Goal: Task Accomplishment & Management: Manage account settings

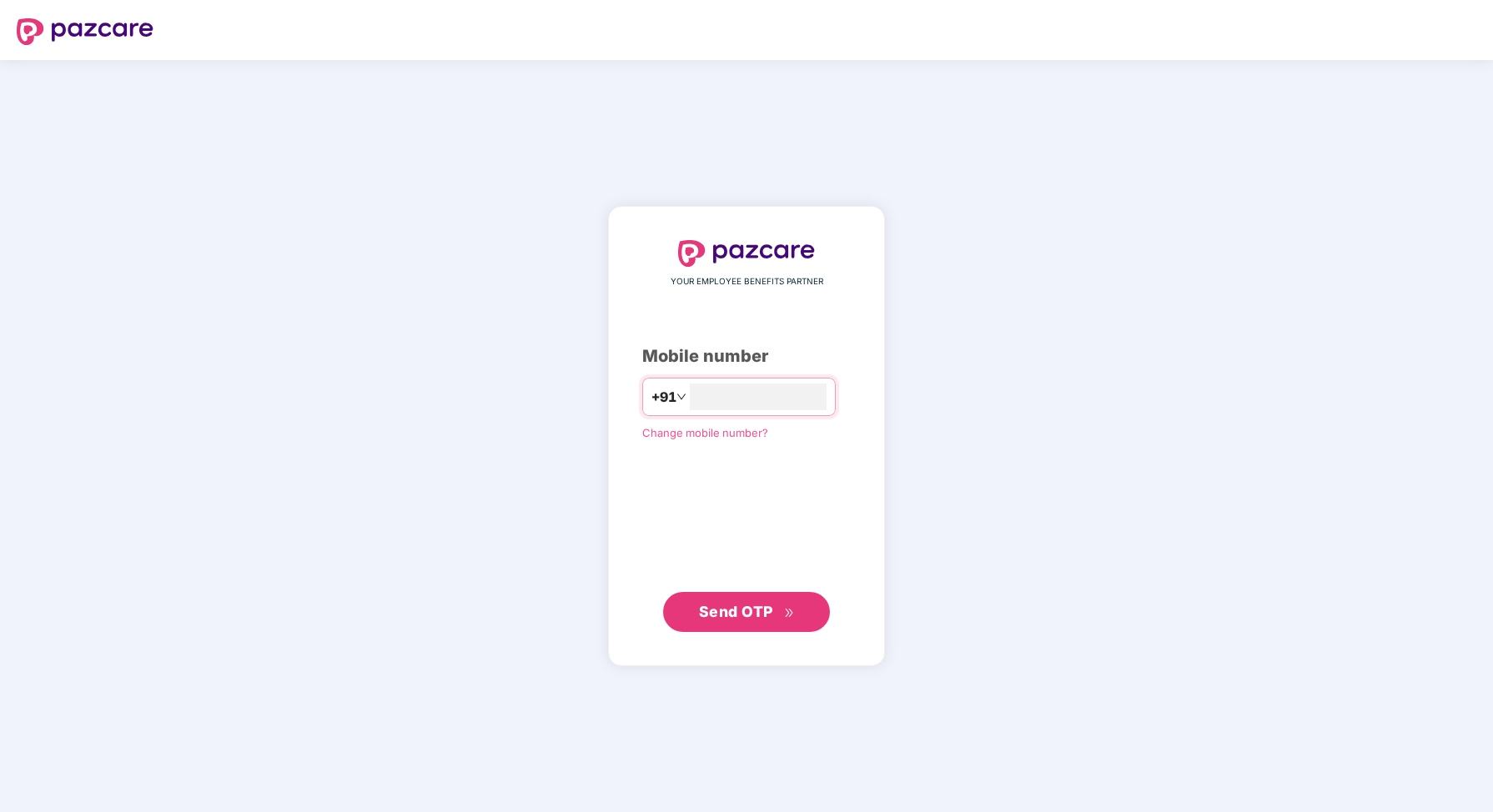
type input "**********"
click at [752, 618] on span "Send OTP" at bounding box center [735, 610] width 74 height 18
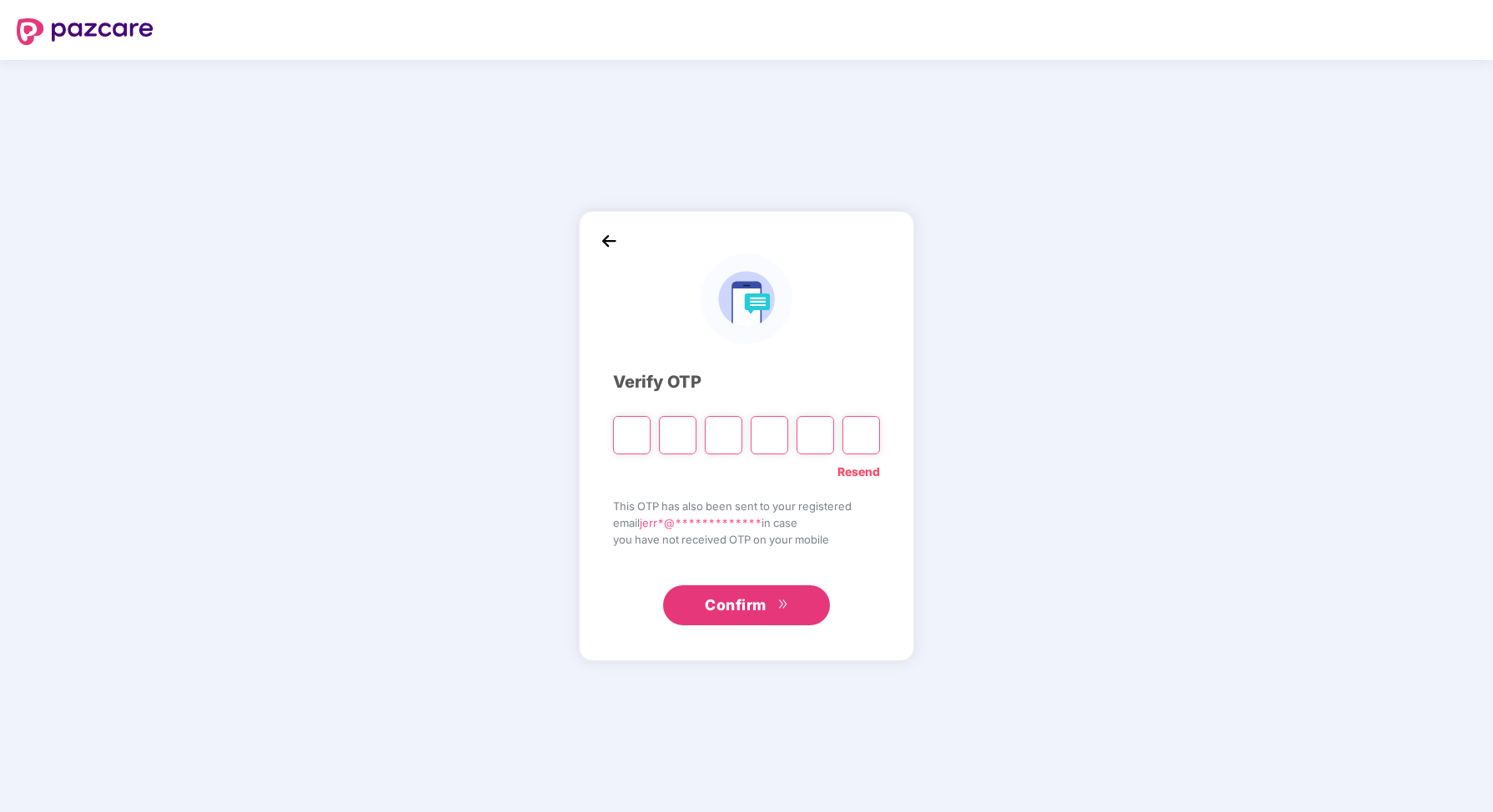
type input "*"
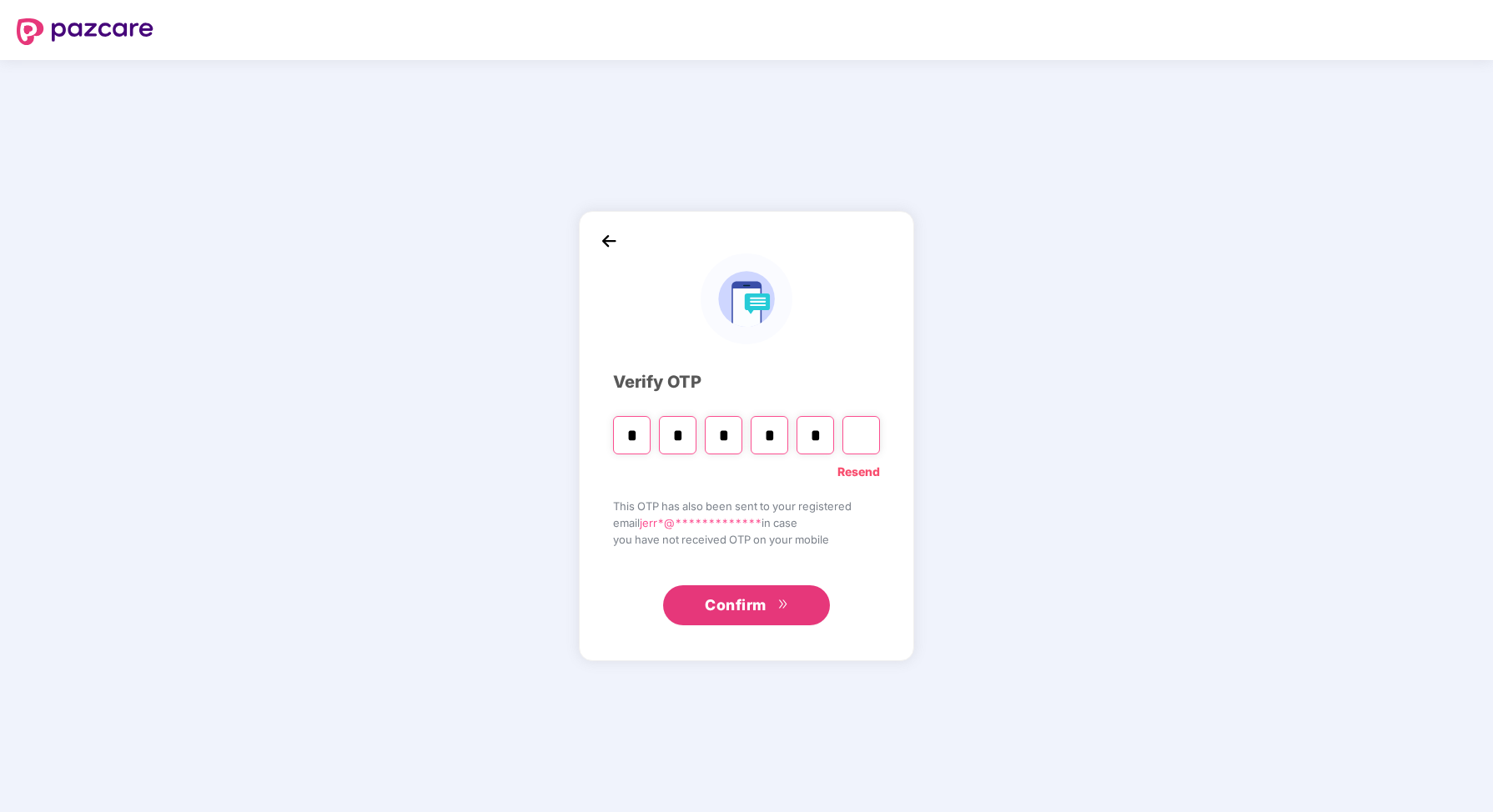
type input "*"
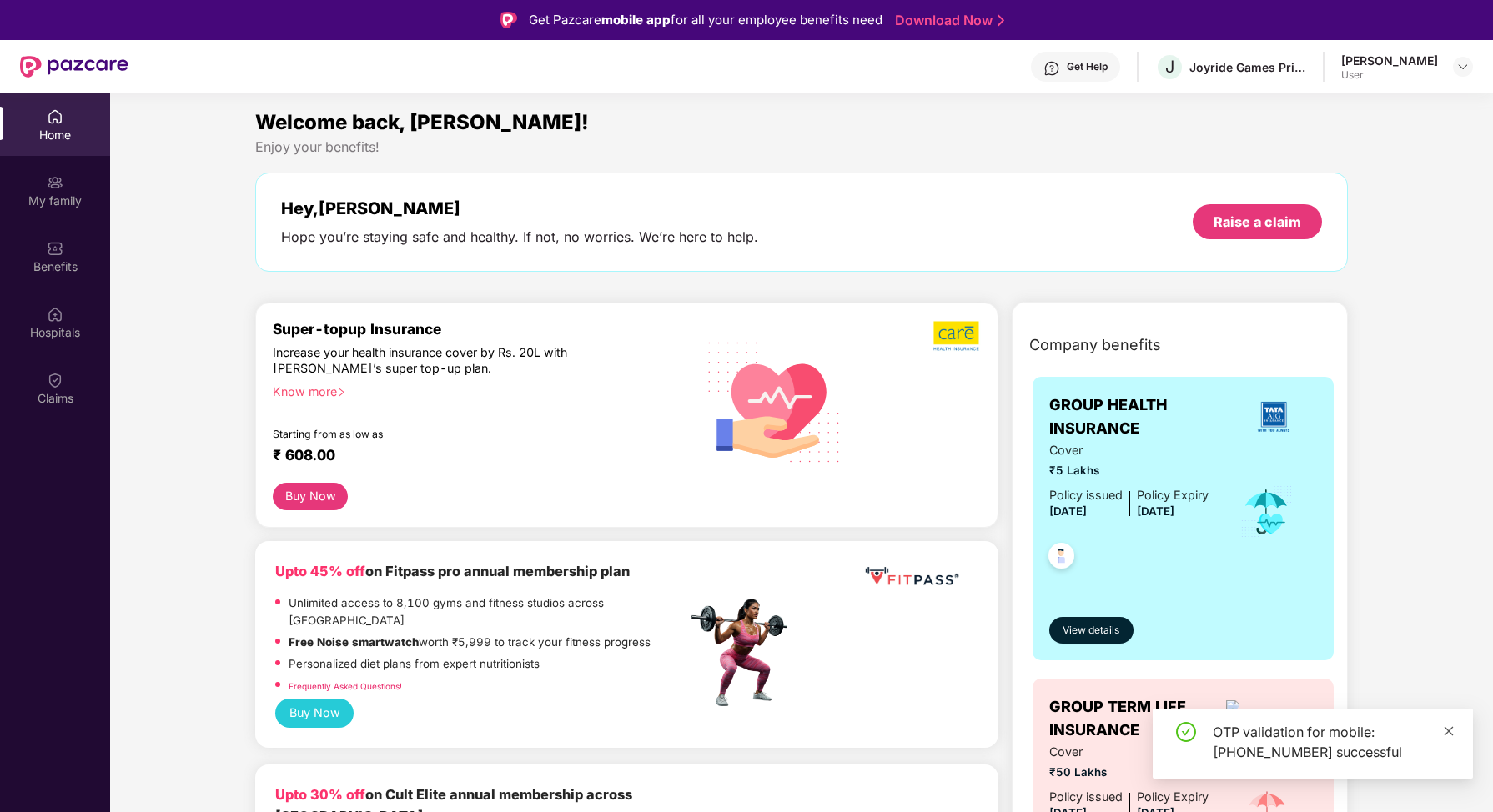
click at [1452, 730] on icon "close" at bounding box center [1448, 731] width 12 height 12
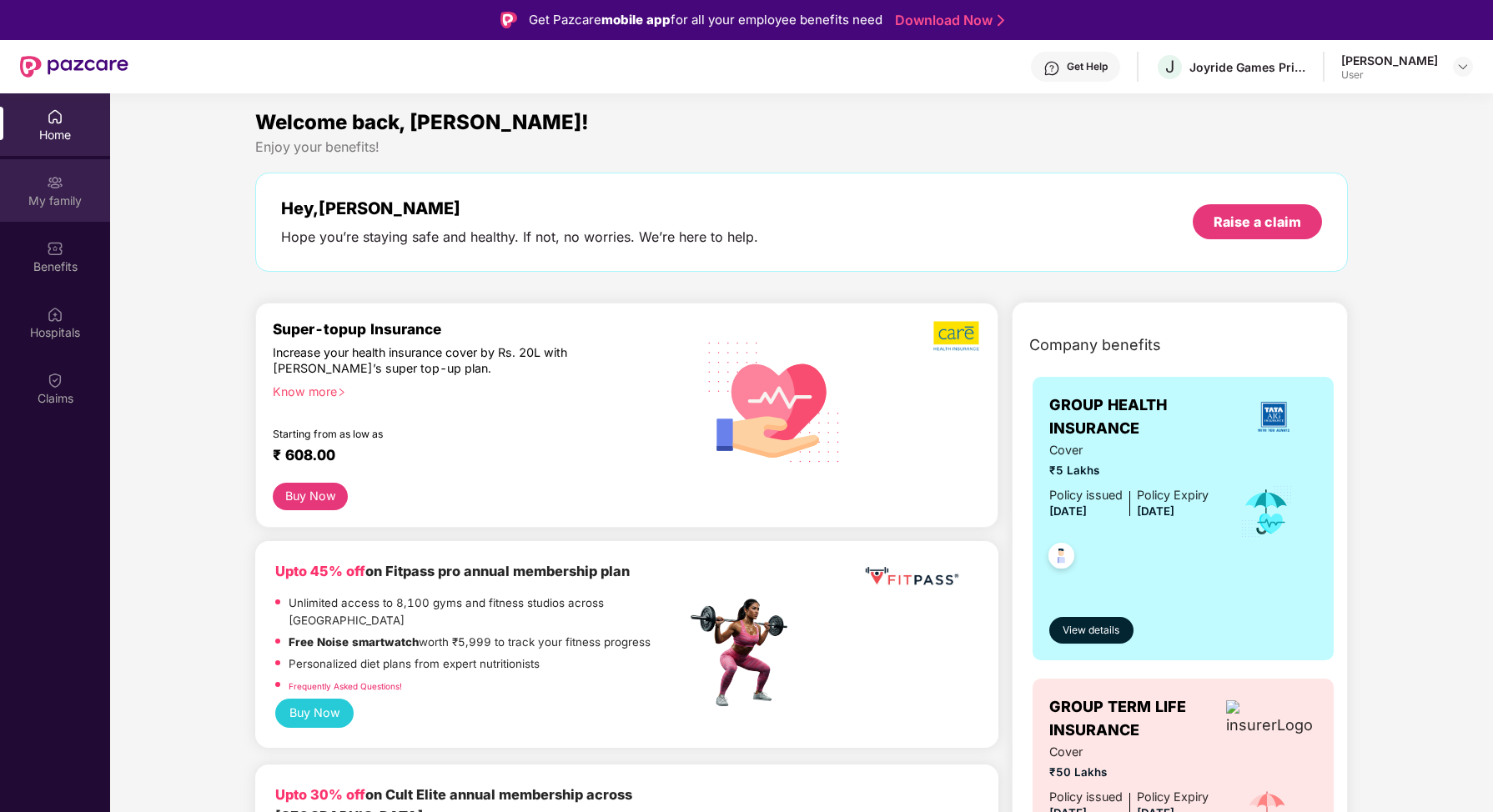
click at [53, 188] on img at bounding box center [55, 182] width 17 height 17
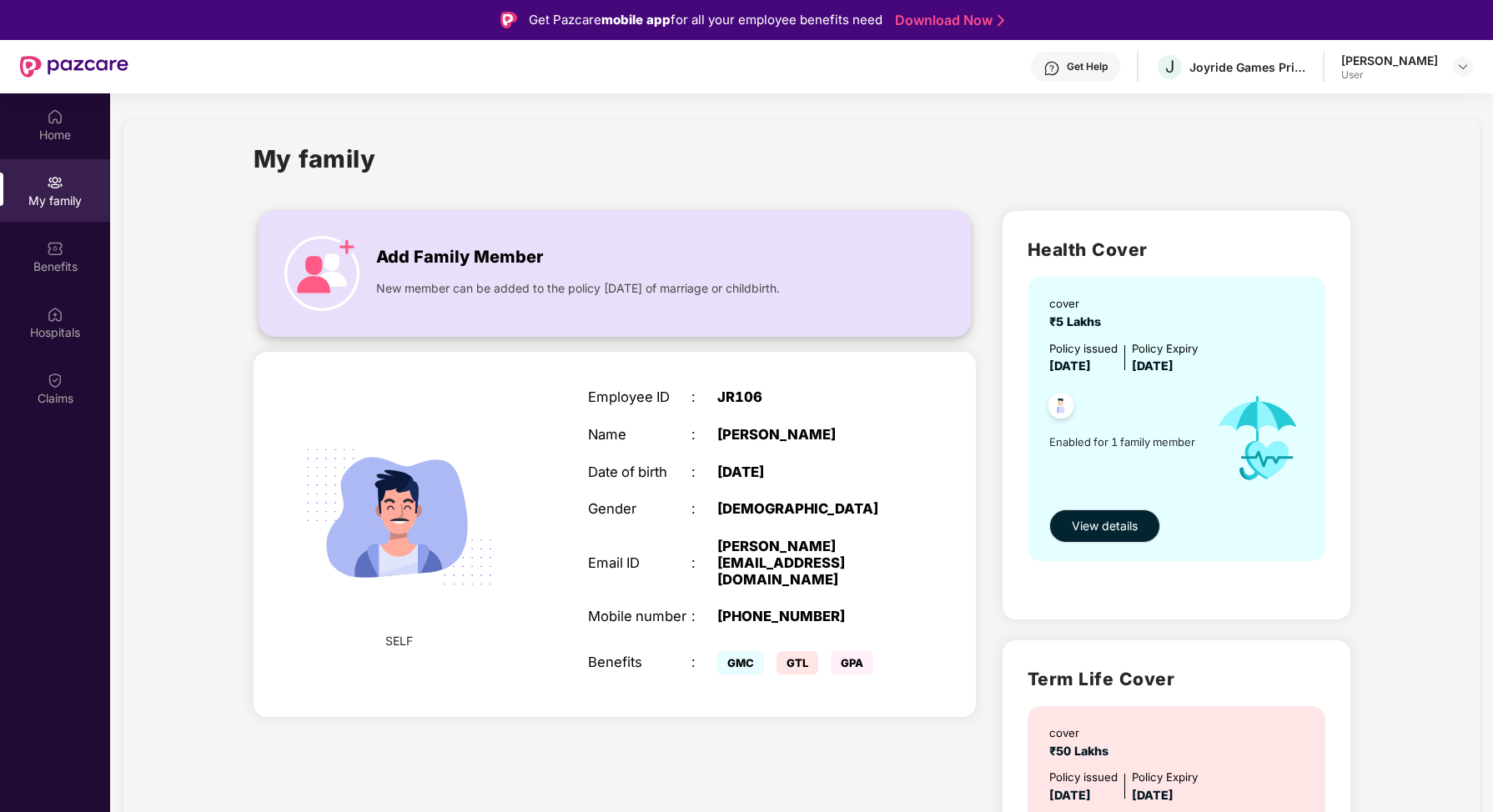
click at [679, 311] on div "Add Family Member New member can be added to the policy [DATE] of marriage or c…" at bounding box center [614, 274] width 710 height 92
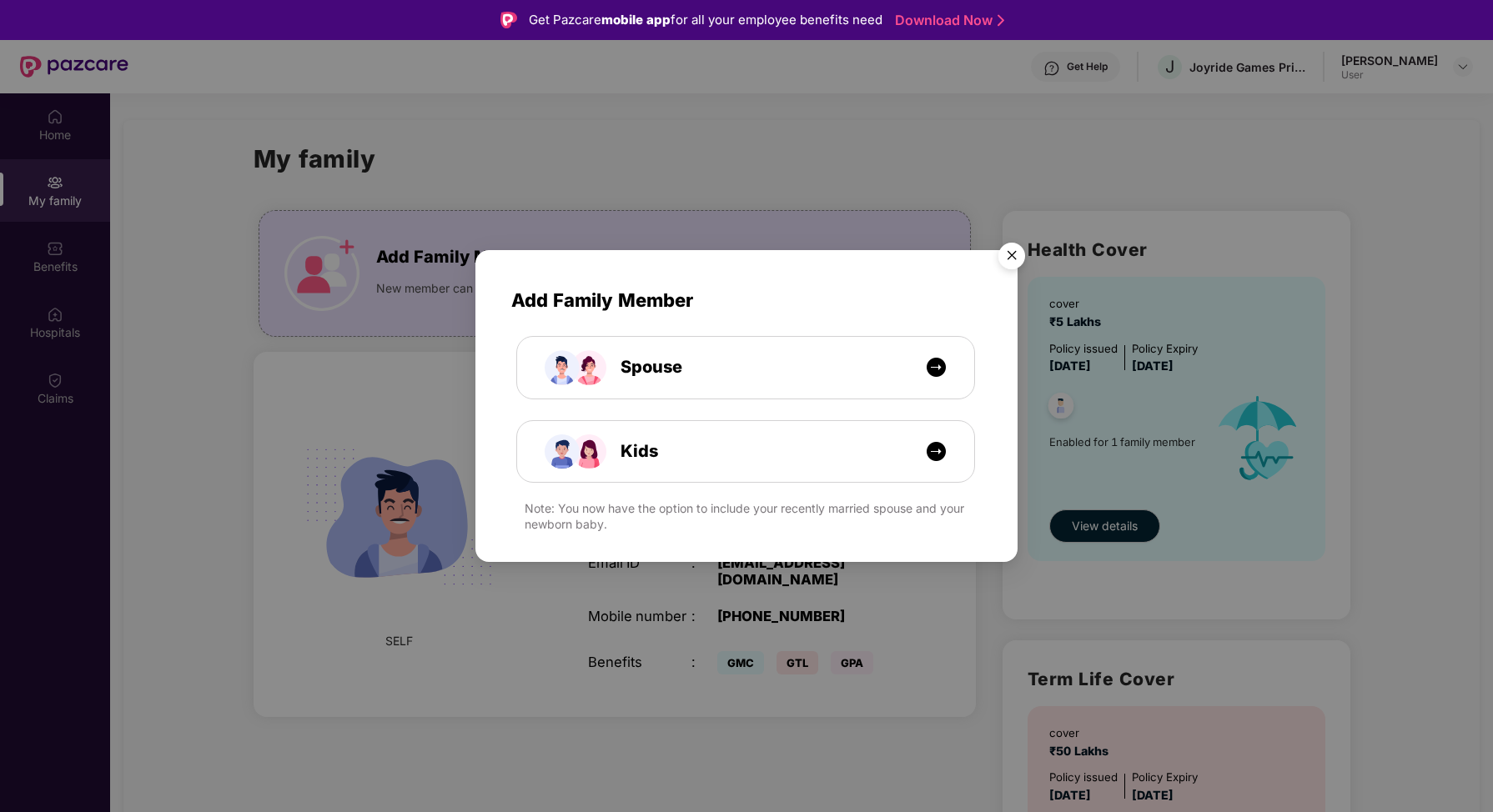
click at [1010, 254] on img "Close" at bounding box center [1012, 258] width 47 height 47
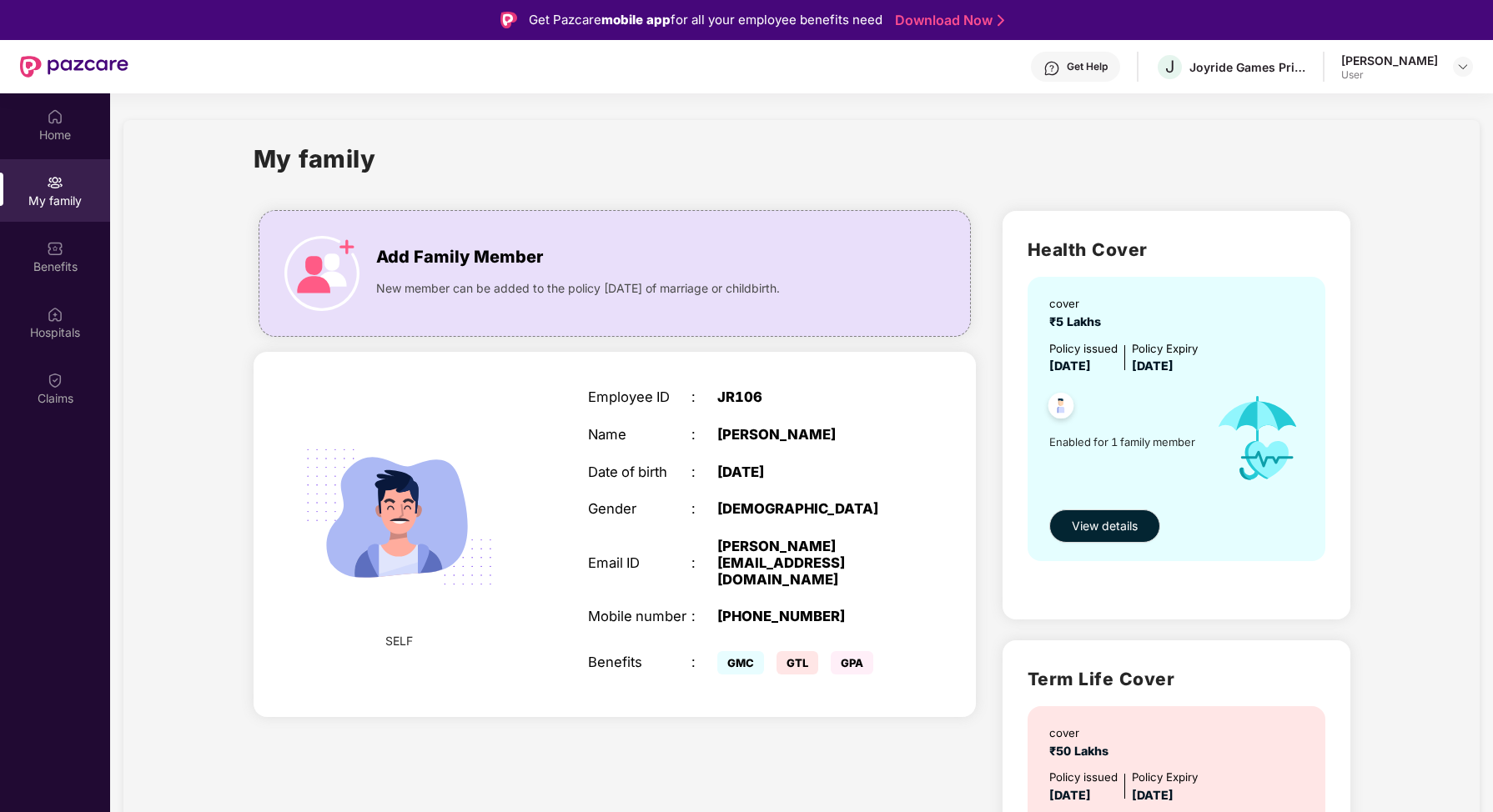
click at [562, 151] on div "My family" at bounding box center [802, 168] width 1097 height 57
click at [1446, 66] on div "[PERSON_NAME] User" at bounding box center [1406, 67] width 131 height 29
click at [1457, 66] on img at bounding box center [1463, 67] width 14 height 14
click at [1168, 140] on div "My family" at bounding box center [802, 168] width 1097 height 57
click at [66, 194] on div "My family" at bounding box center [55, 201] width 110 height 17
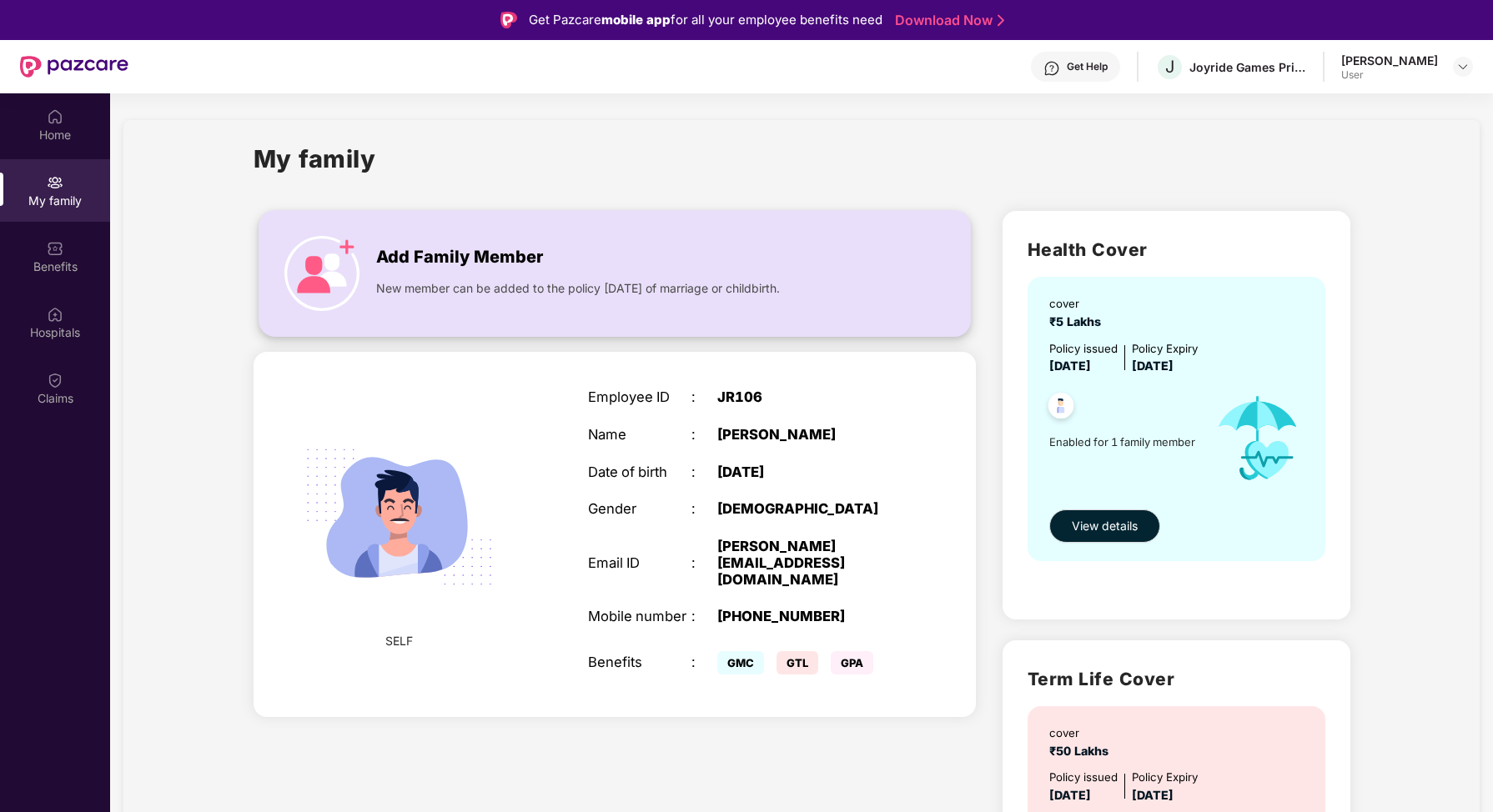
click at [426, 271] on div "New member can be added to the policy [DATE] of marriage or childbirth." at bounding box center [623, 283] width 496 height 26
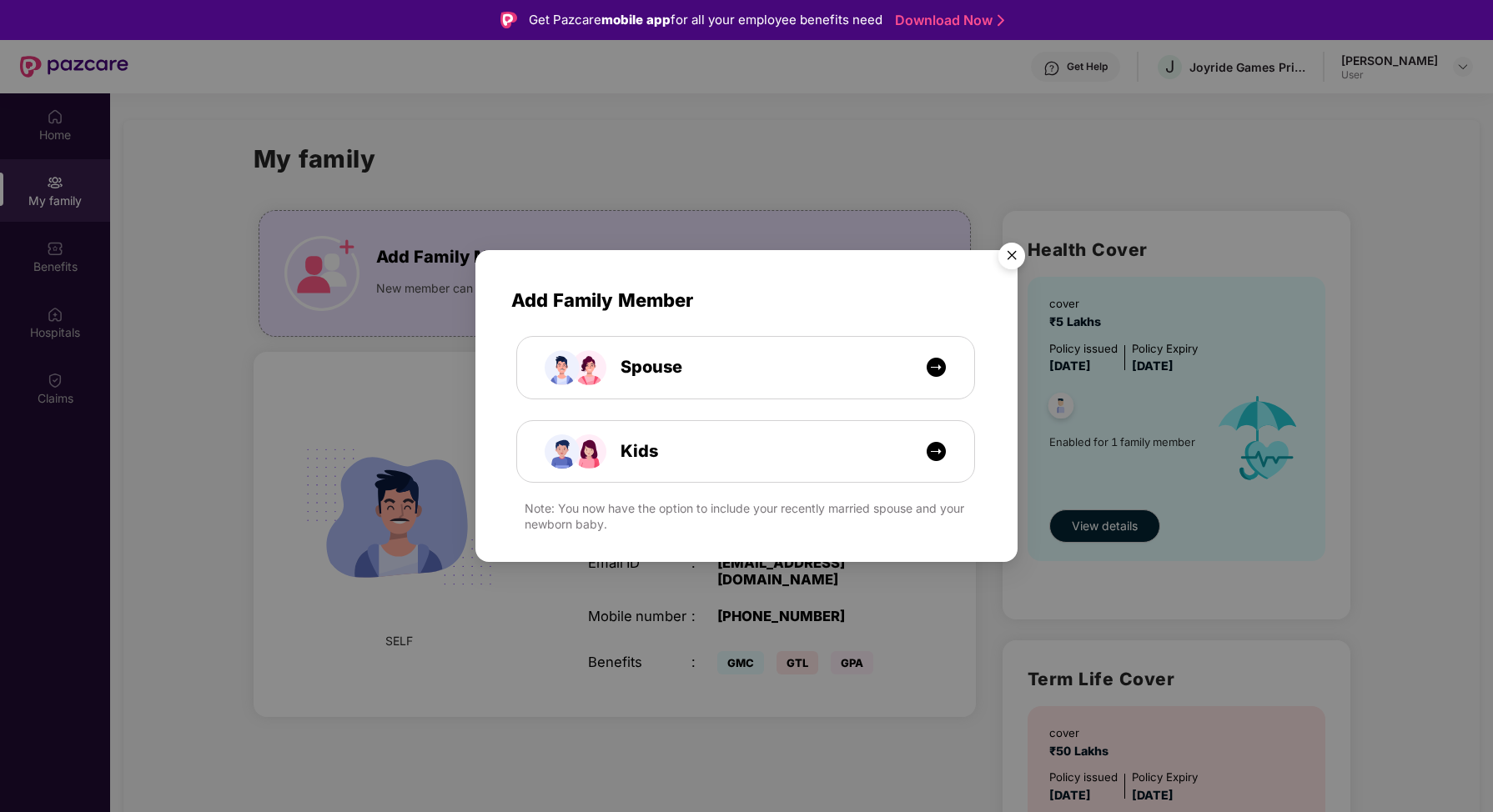
click at [1018, 250] on img "Close" at bounding box center [1012, 258] width 47 height 47
